Goal: Task Accomplishment & Management: Manage account settings

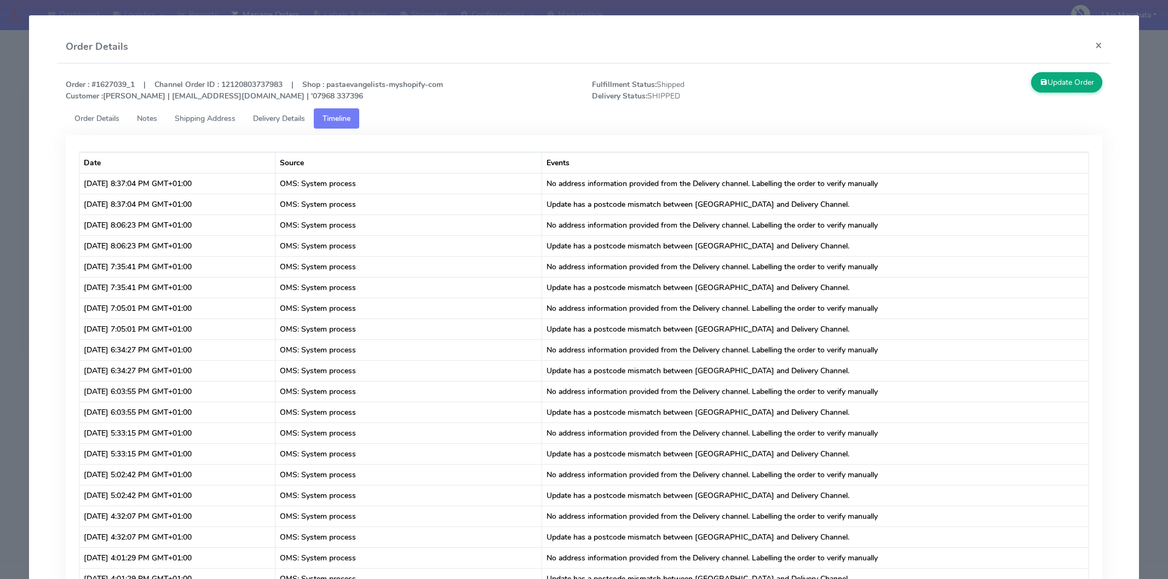
click at [1088, 42] on button "×" at bounding box center [1099, 45] width 25 height 29
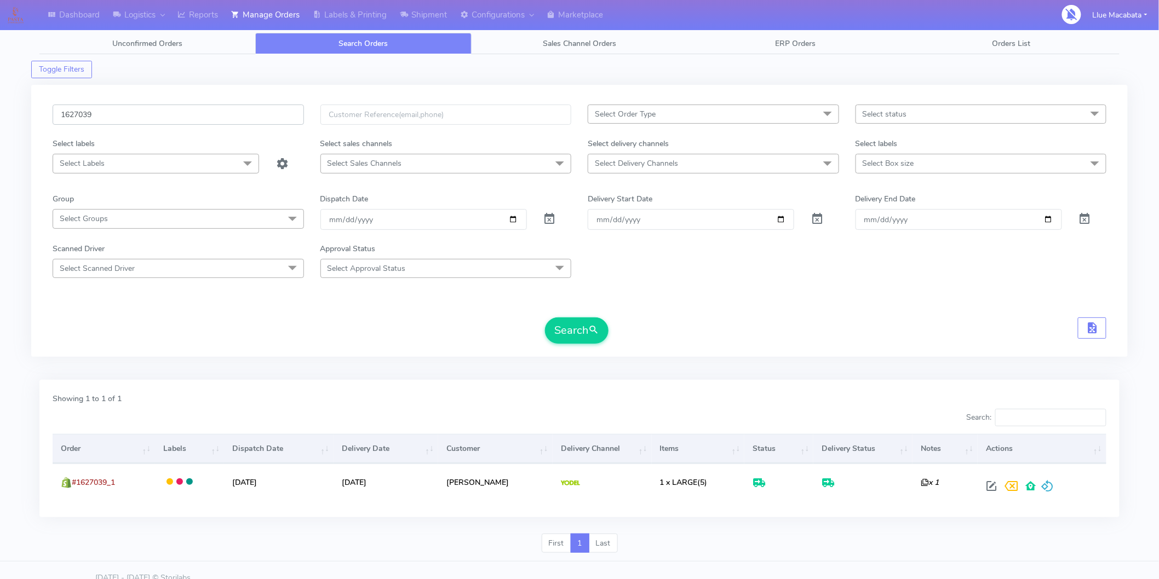
click at [119, 111] on input "1627039" at bounding box center [178, 115] width 251 height 20
paste input "742"
type input "1627742"
drag, startPoint x: 578, startPoint y: 330, endPoint x: 566, endPoint y: 330, distance: 12.6
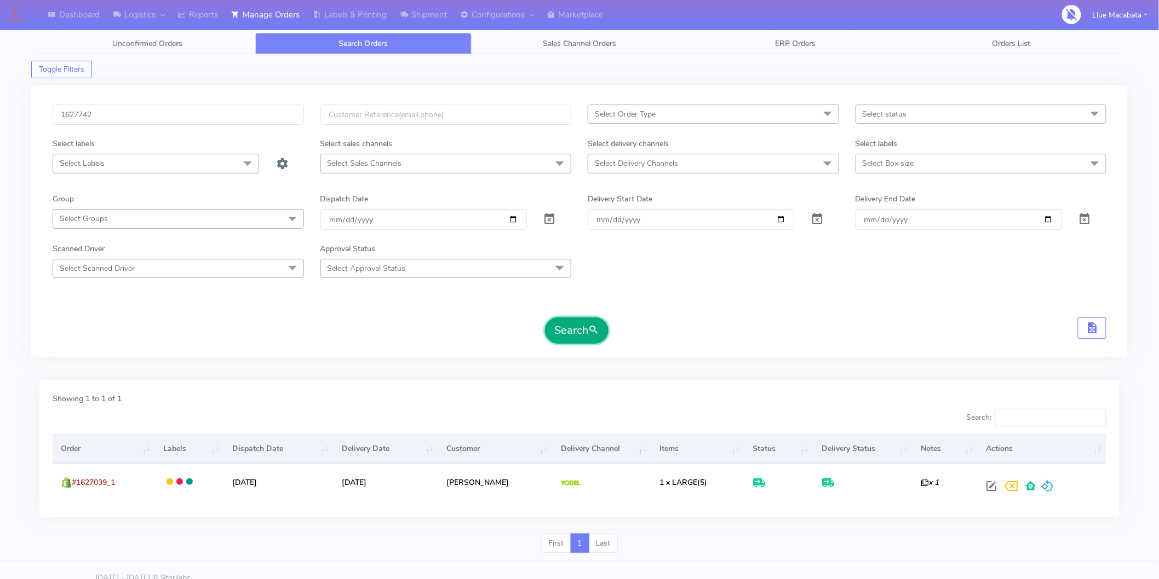
click at [578, 330] on button "Search" at bounding box center [577, 331] width 64 height 26
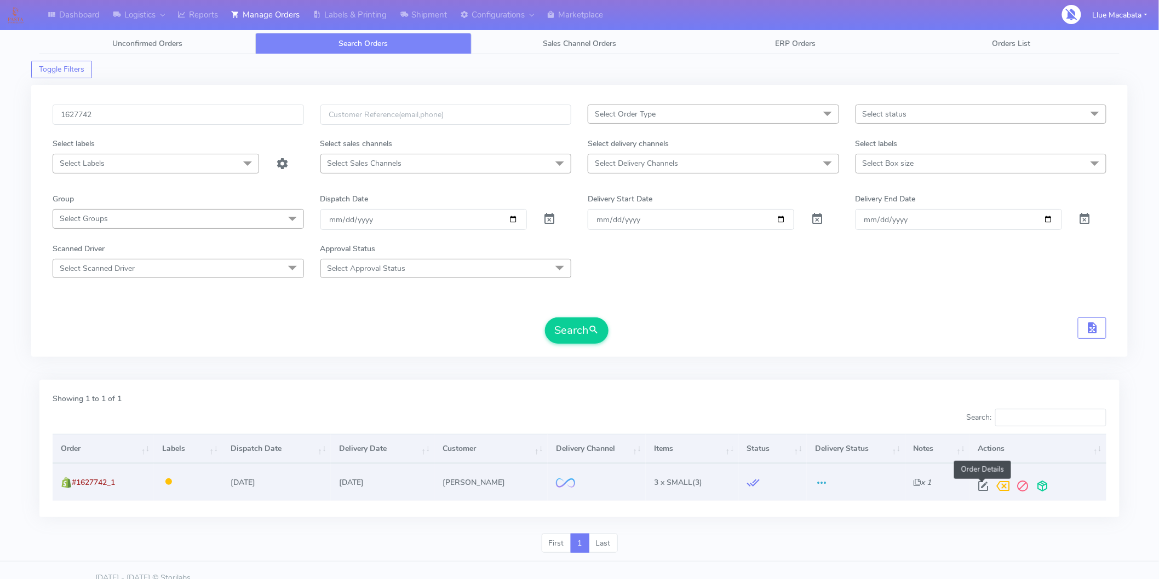
click at [978, 492] on span at bounding box center [983, 489] width 20 height 10
select select "2"
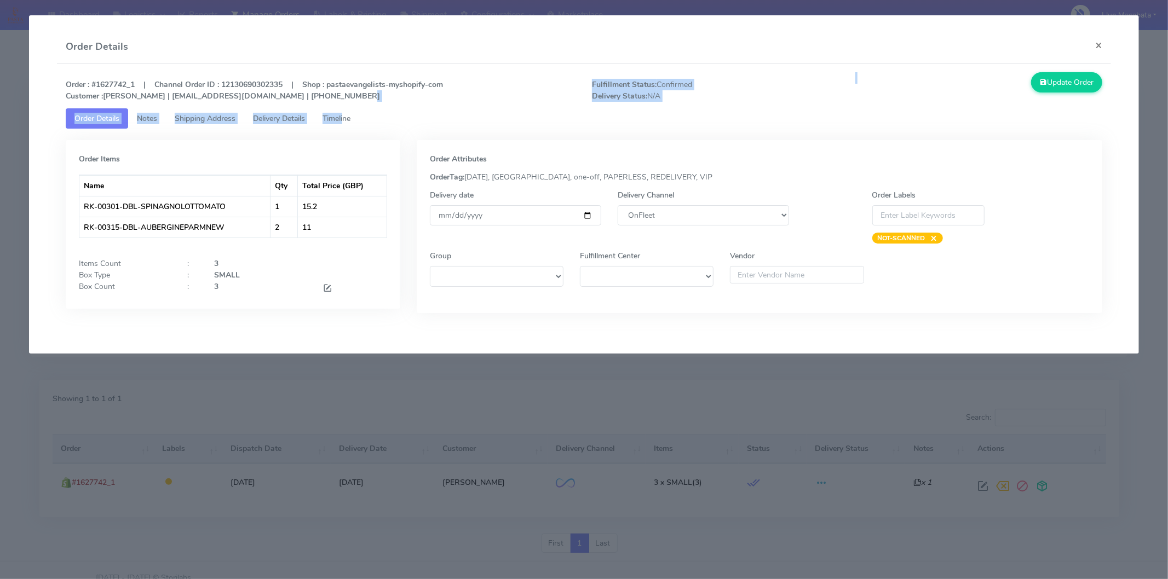
click at [348, 111] on div "Order : #1627742_1 | Channel Order ID : 12130690302335 | Shop : pastaevangelist…" at bounding box center [584, 201] width 1054 height 275
click at [347, 118] on span "Timeline" at bounding box center [337, 118] width 28 height 10
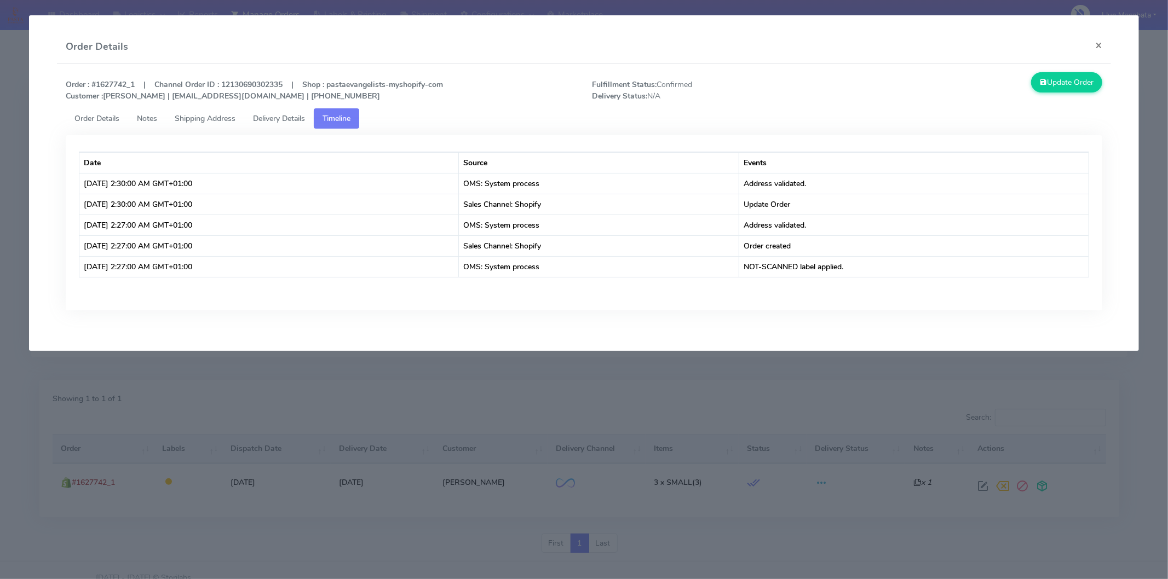
click at [471, 118] on ul "Order Details Notes Shipping Address Delivery Details Timeline" at bounding box center [584, 118] width 1037 height 20
click at [283, 116] on span "Delivery Details" at bounding box center [279, 118] width 52 height 10
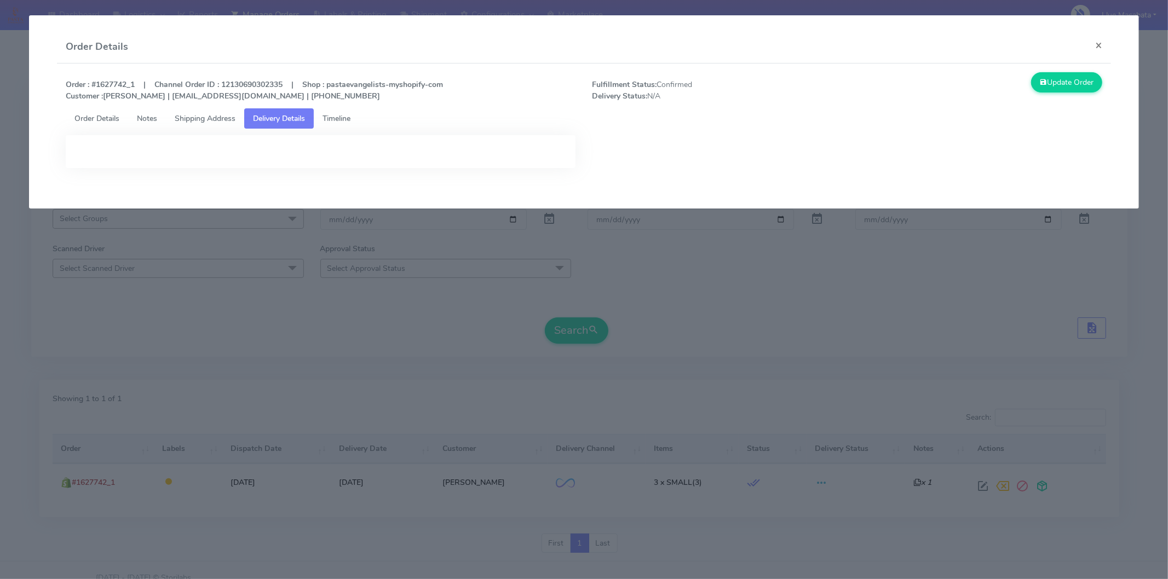
click at [206, 116] on span "Shipping Address" at bounding box center [205, 118] width 61 height 10
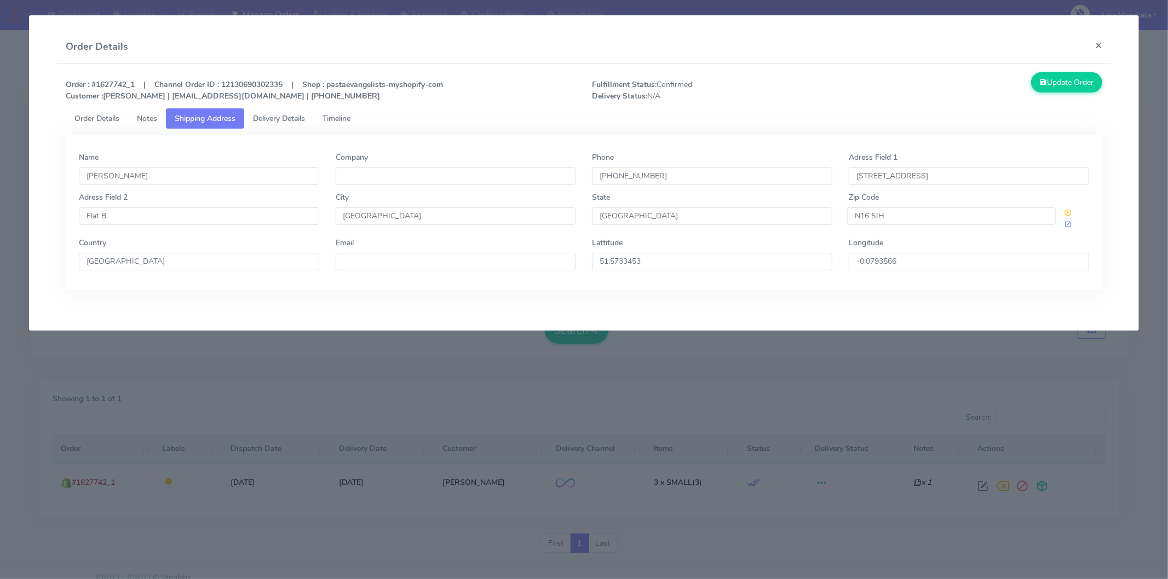
click at [69, 111] on link "Order Details" at bounding box center [97, 118] width 62 height 20
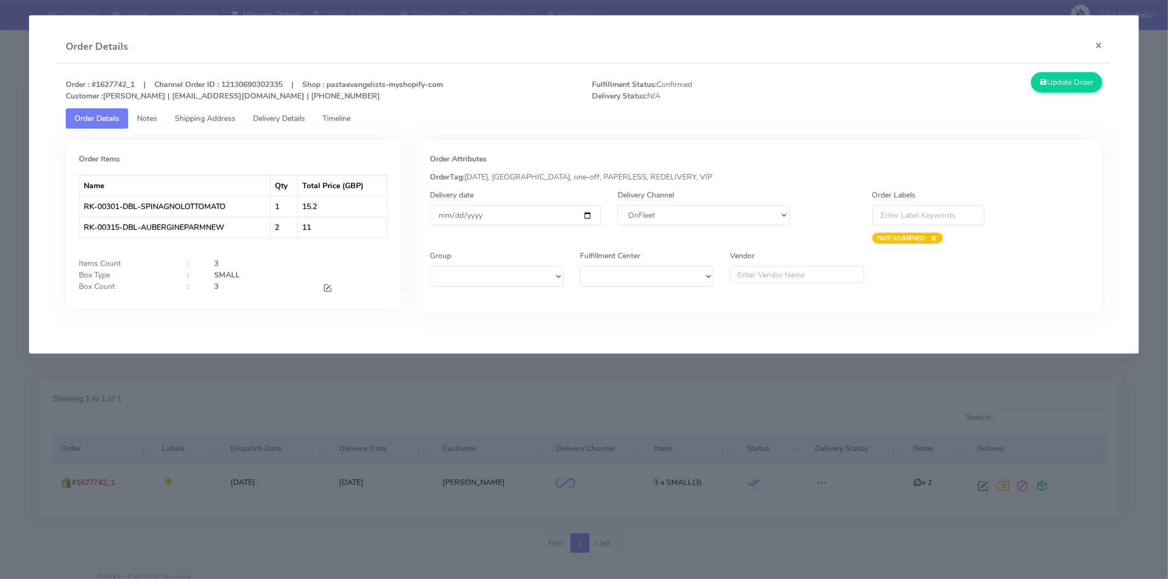
click at [150, 116] on span "Notes" at bounding box center [147, 118] width 20 height 10
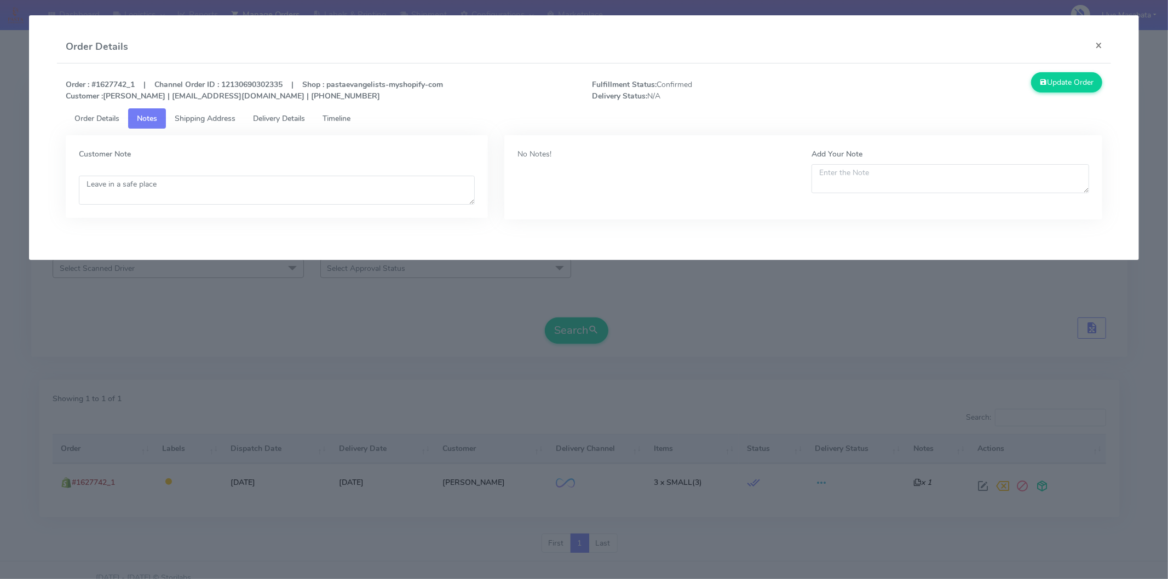
click at [234, 116] on span "Shipping Address" at bounding box center [205, 118] width 61 height 10
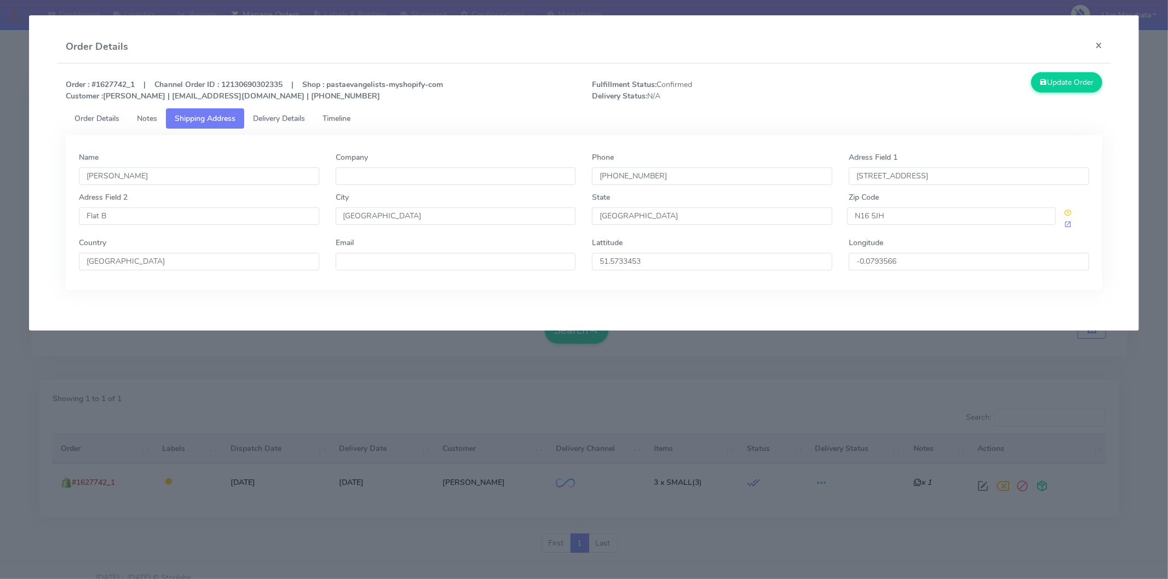
click at [275, 117] on span "Delivery Details" at bounding box center [279, 118] width 52 height 10
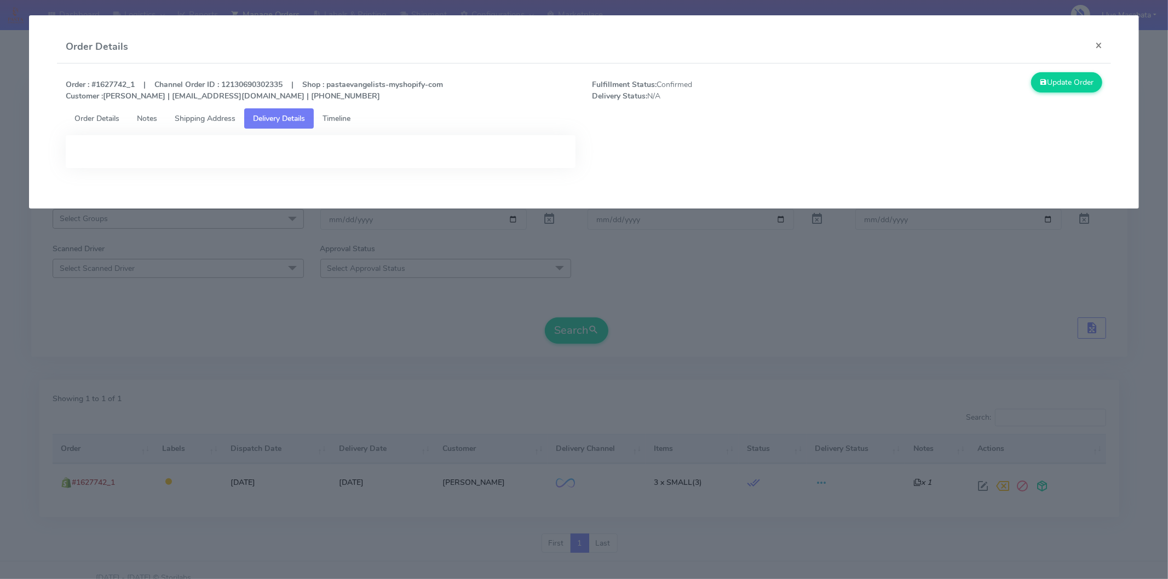
click at [340, 118] on span "Timeline" at bounding box center [337, 118] width 28 height 10
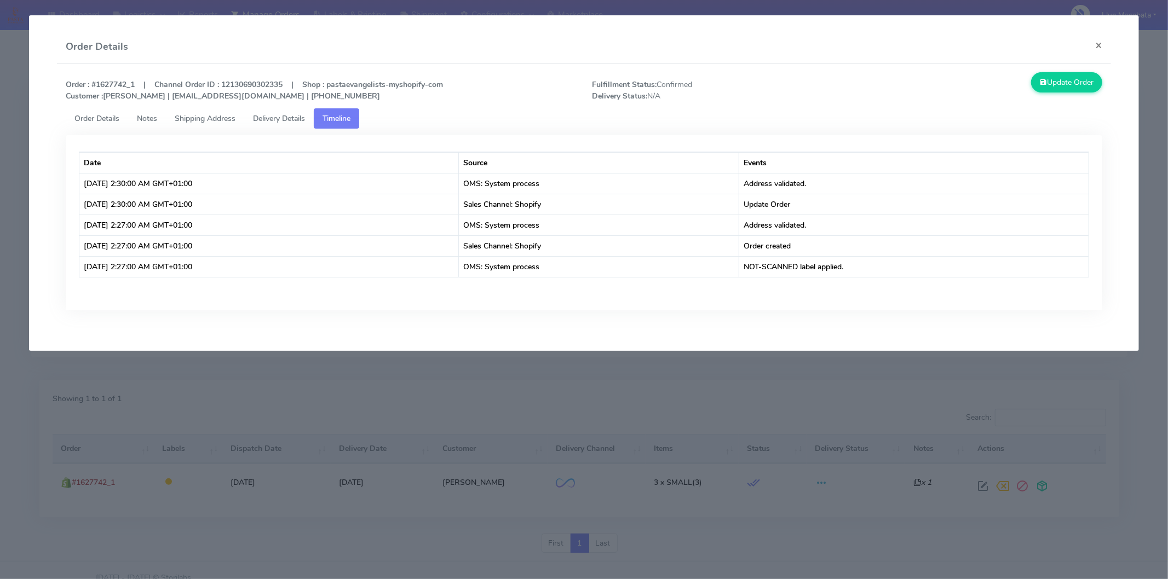
click at [117, 118] on span "Order Details" at bounding box center [96, 118] width 45 height 10
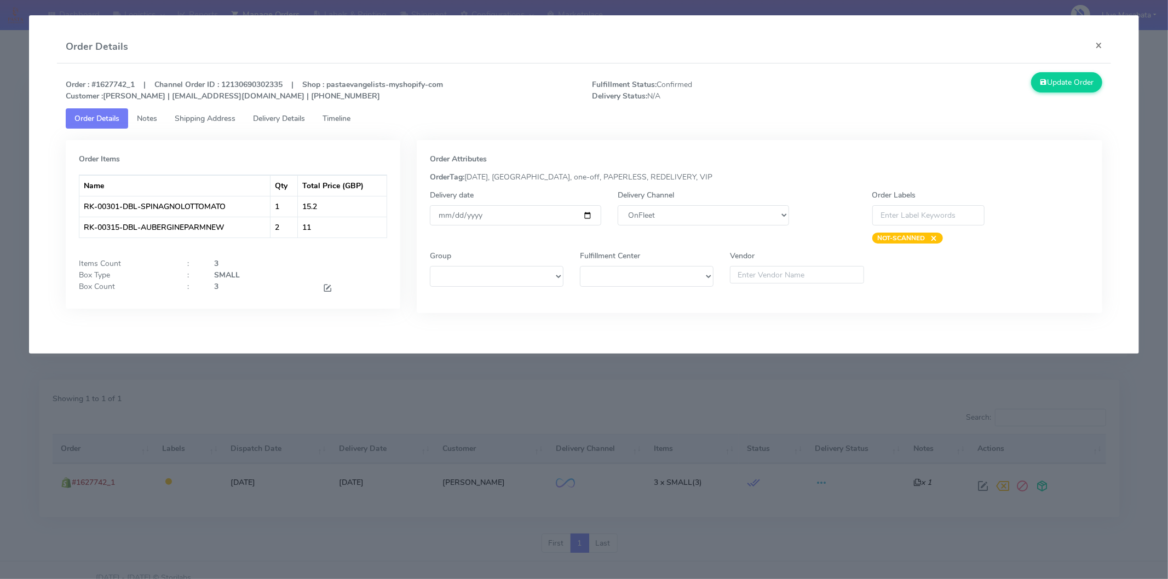
click at [87, 117] on span "Order Details" at bounding box center [96, 118] width 45 height 10
click at [154, 117] on span "Notes" at bounding box center [147, 118] width 20 height 10
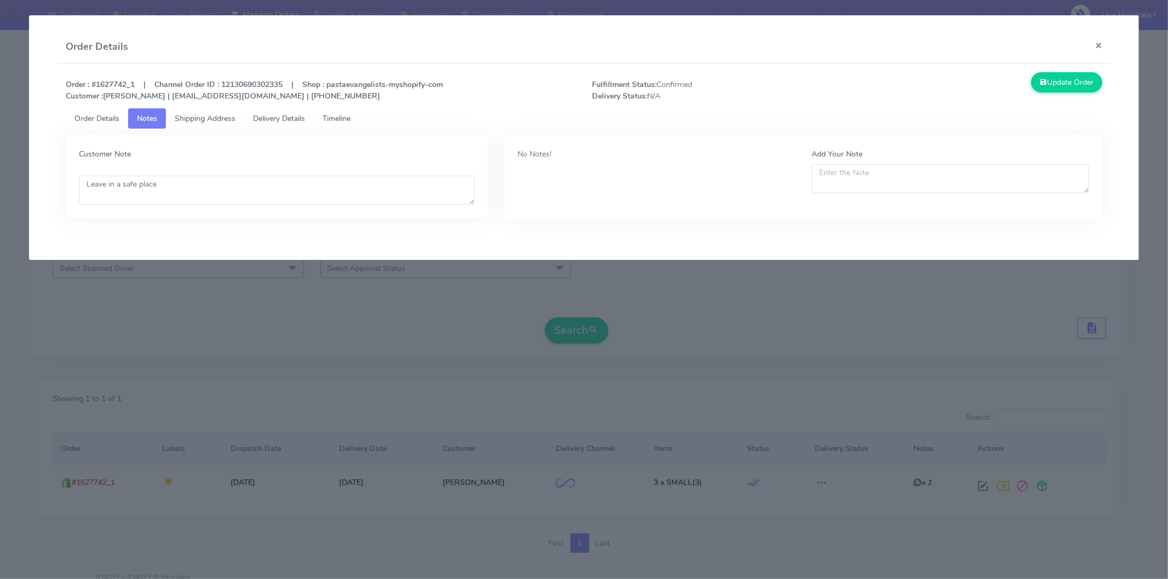
click at [101, 117] on span "Order Details" at bounding box center [96, 118] width 45 height 10
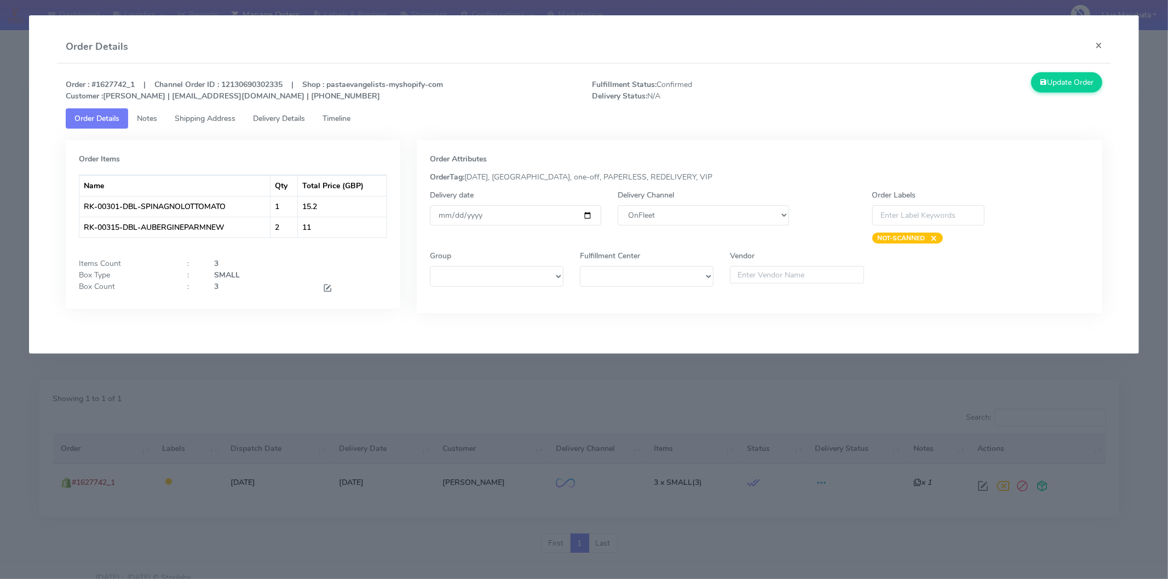
click at [340, 117] on span "Timeline" at bounding box center [337, 118] width 28 height 10
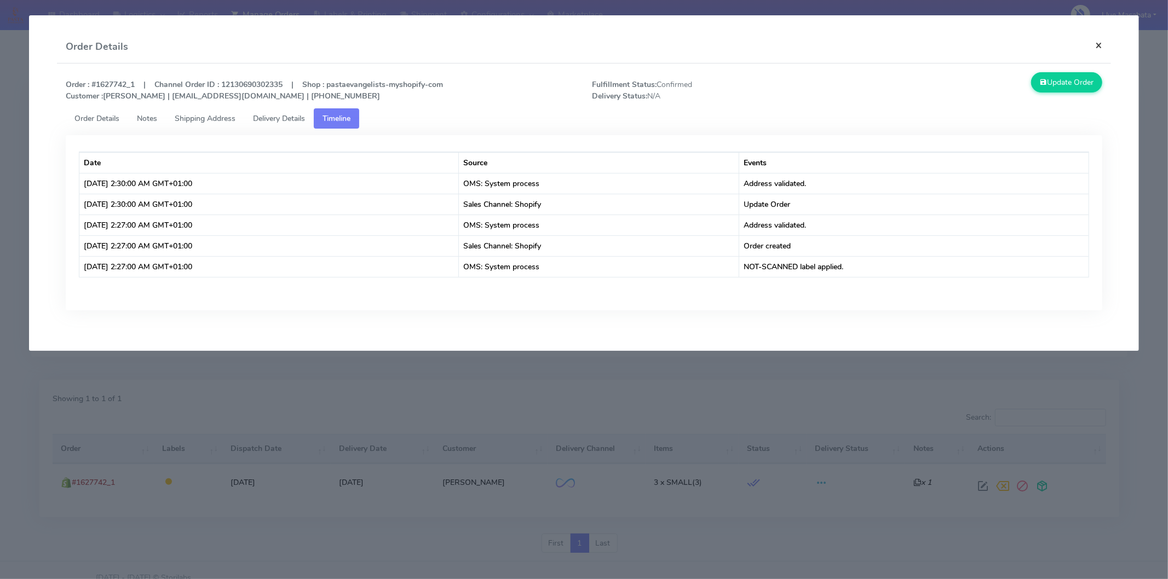
click at [1107, 44] on button "×" at bounding box center [1099, 45] width 25 height 29
